Goal: Task Accomplishment & Management: Use online tool/utility

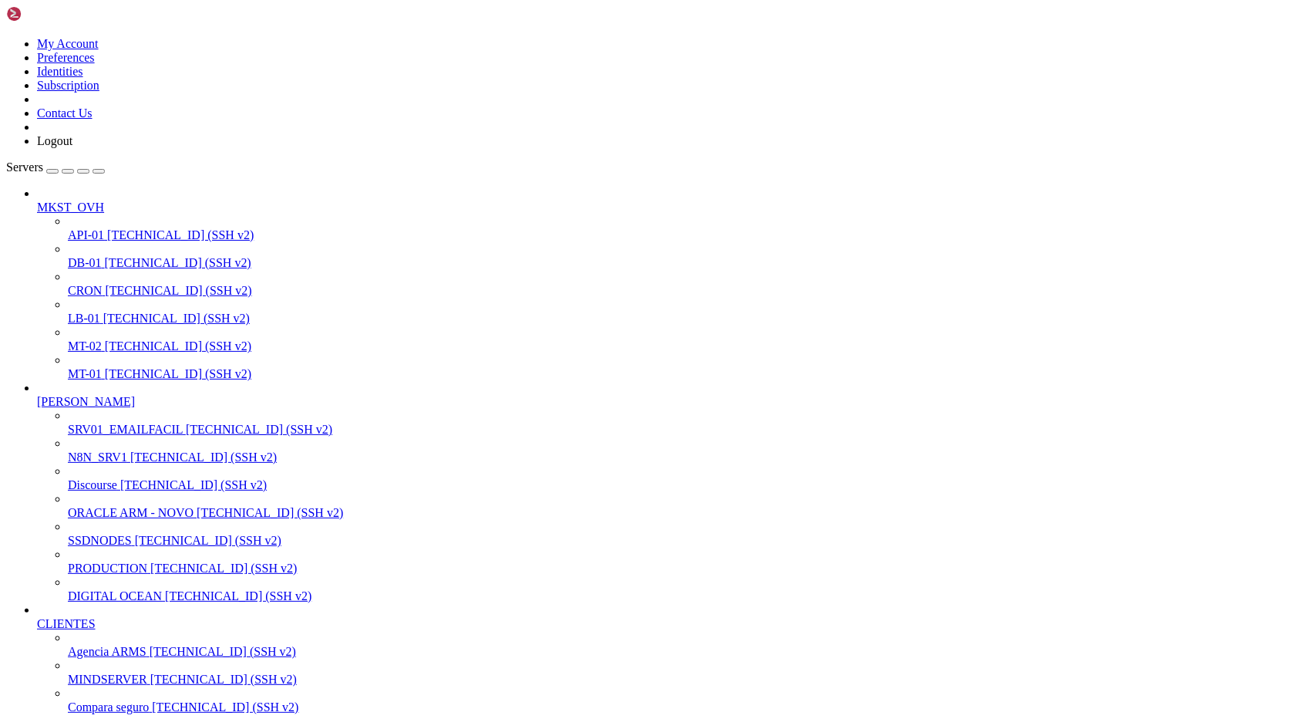
scroll to position [10317, 0]
